Goal: Task Accomplishment & Management: Manage account settings

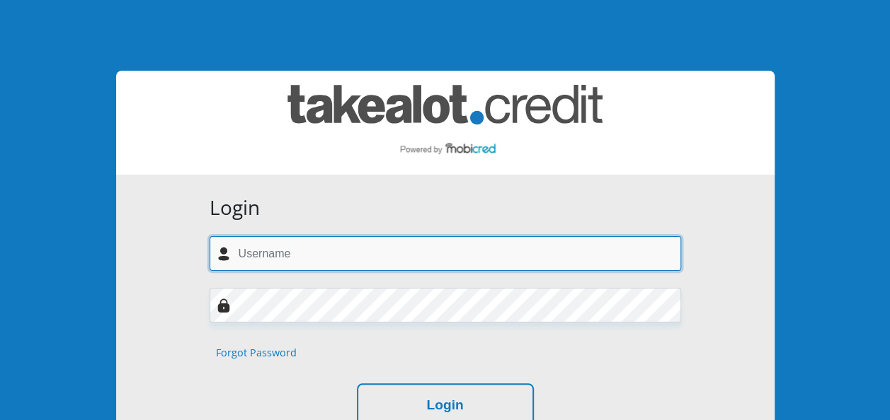
click at [396, 260] on input "text" at bounding box center [445, 253] width 471 height 35
type input "Uhone96@gmail.com"
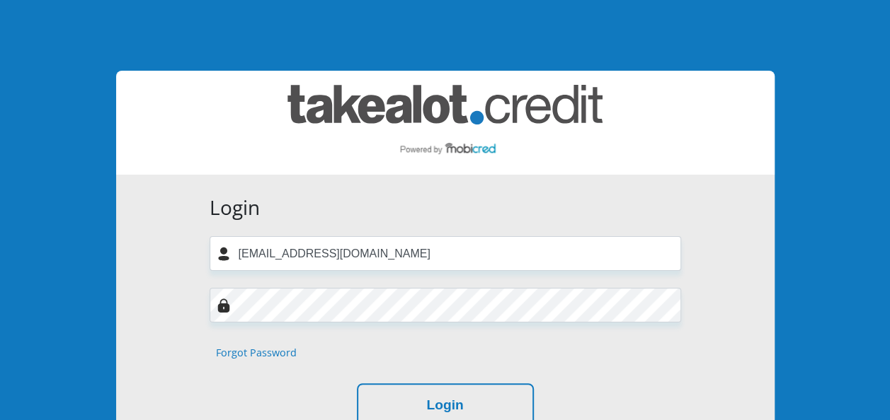
click at [284, 325] on form "Login Uhone96@gmail.com Forgot Password Login" at bounding box center [445, 312] width 493 height 232
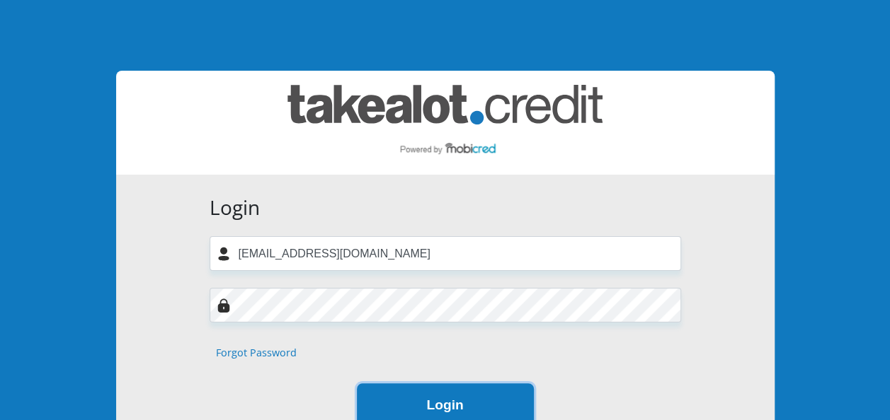
click at [419, 389] on button "Login" at bounding box center [445, 406] width 177 height 45
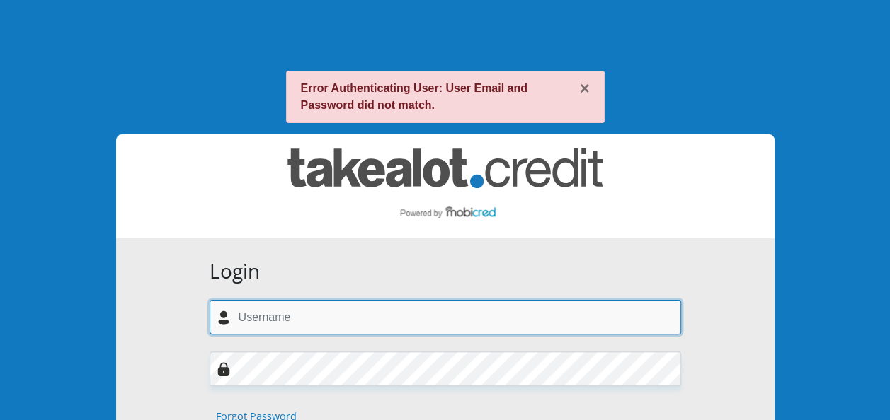
click at [398, 321] on input "text" at bounding box center [445, 317] width 471 height 35
type input "uhone1999@gmail.com"
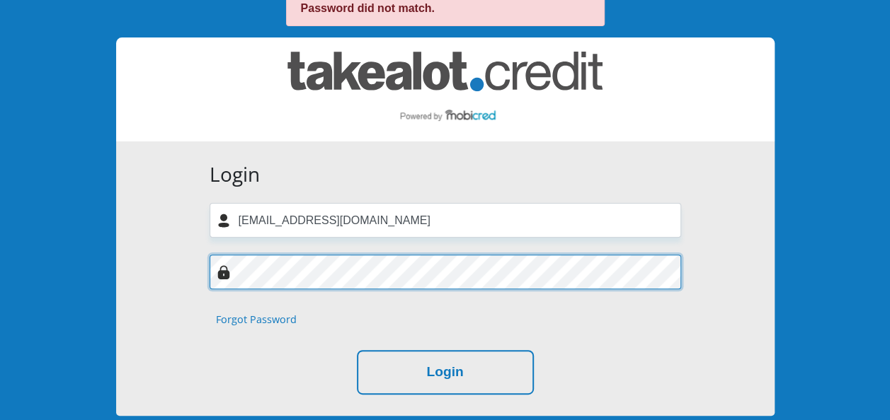
scroll to position [212, 0]
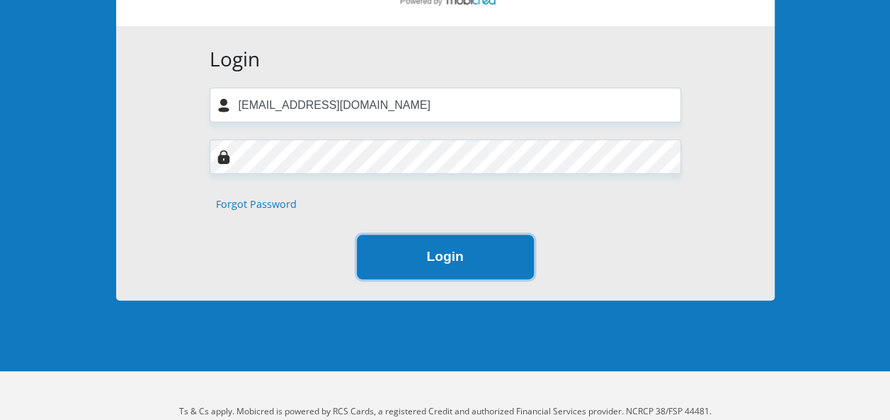
click at [481, 260] on button "Login" at bounding box center [445, 257] width 177 height 45
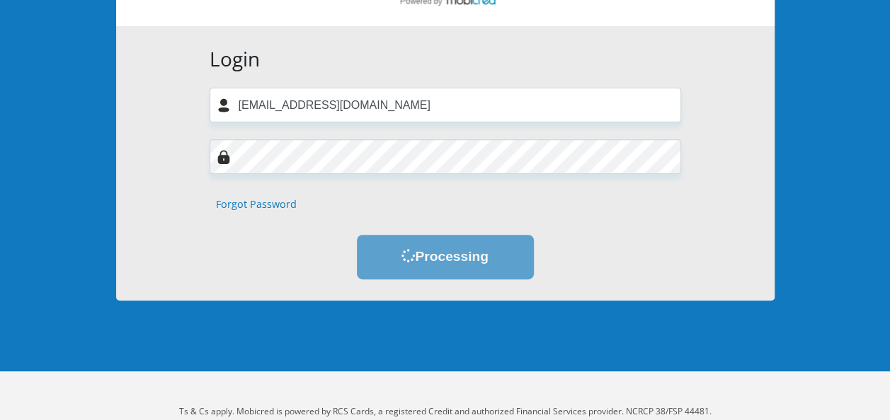
scroll to position [0, 0]
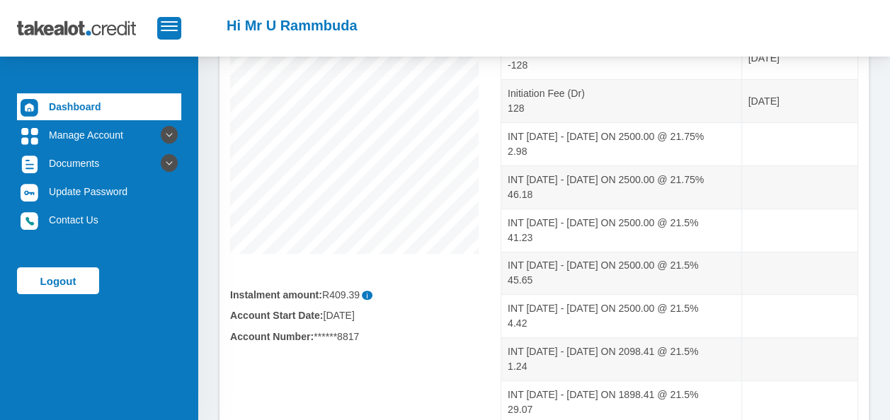
scroll to position [232, 0]
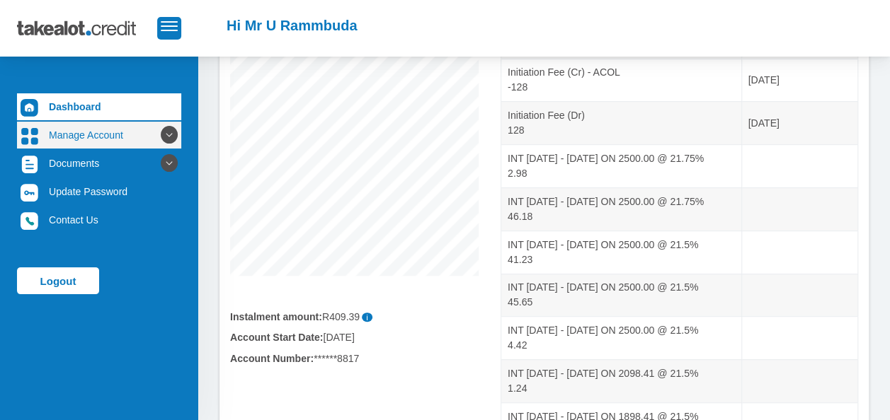
click at [85, 140] on link "Manage Account" at bounding box center [99, 135] width 164 height 27
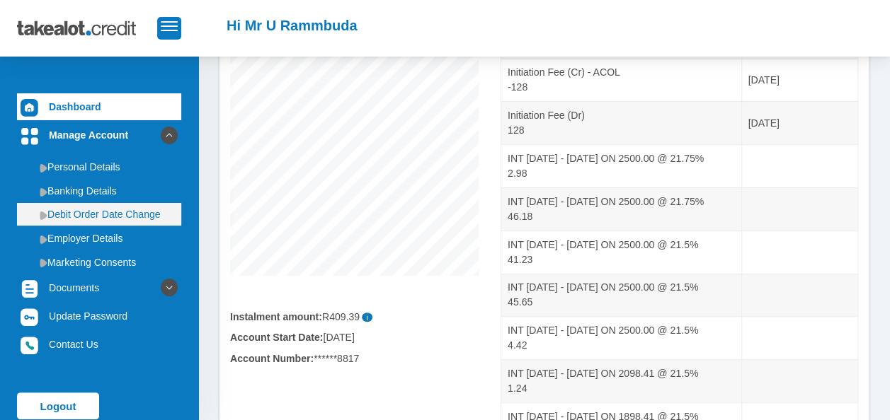
click at [130, 218] on link "Debit Order Date Change" at bounding box center [99, 214] width 164 height 23
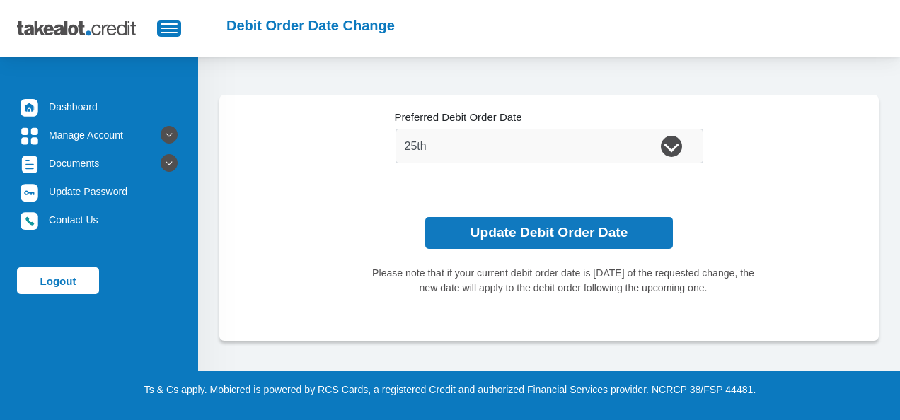
click at [529, 237] on button "Update Debit Order Date" at bounding box center [549, 233] width 248 height 32
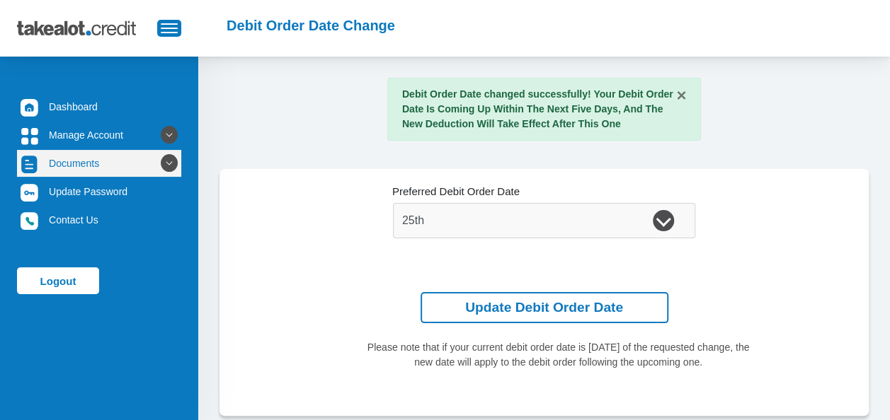
click at [96, 162] on link "Documents" at bounding box center [99, 163] width 164 height 27
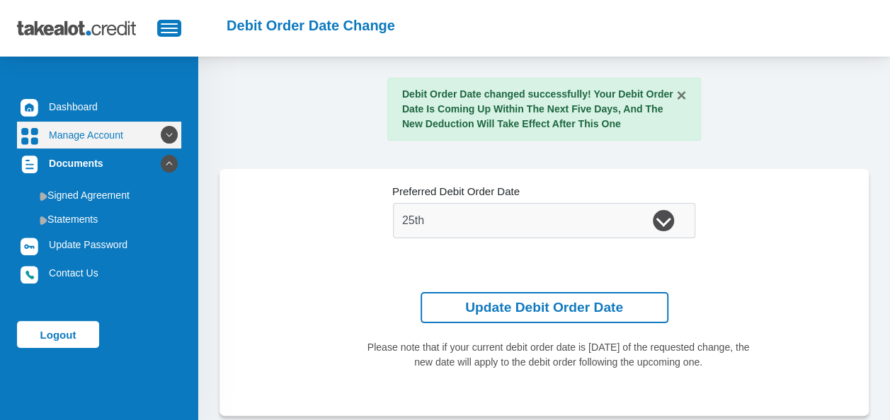
click at [161, 133] on icon at bounding box center [169, 135] width 24 height 24
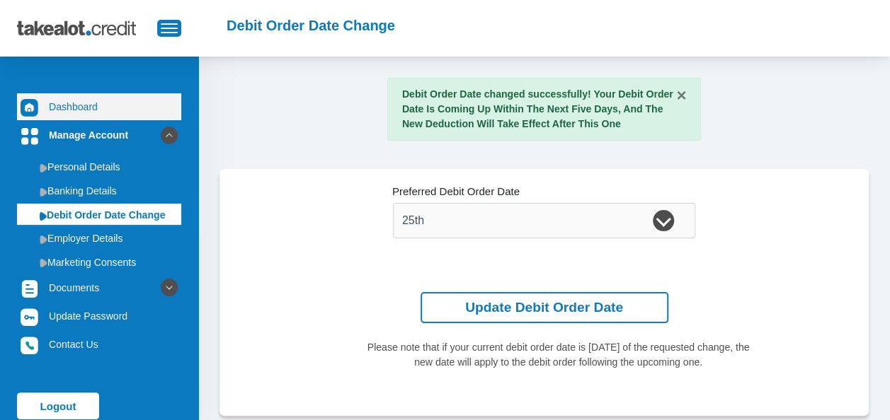
click at [68, 110] on link "Dashboard" at bounding box center [99, 106] width 164 height 27
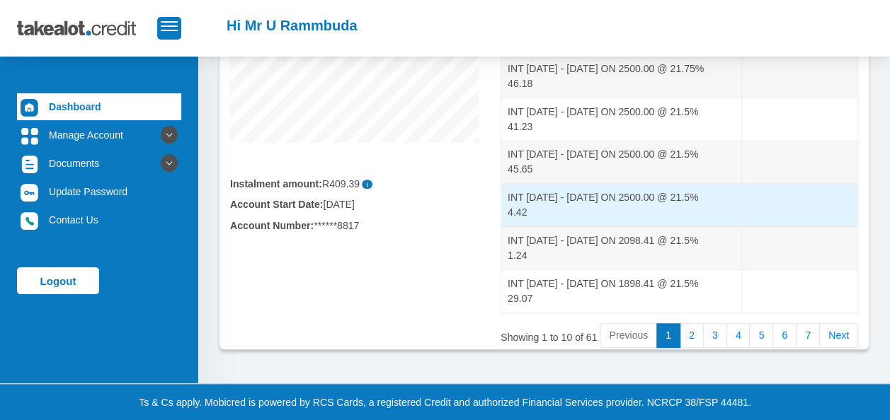
scroll to position [374, 0]
